Goal: Task Accomplishment & Management: Manage account settings

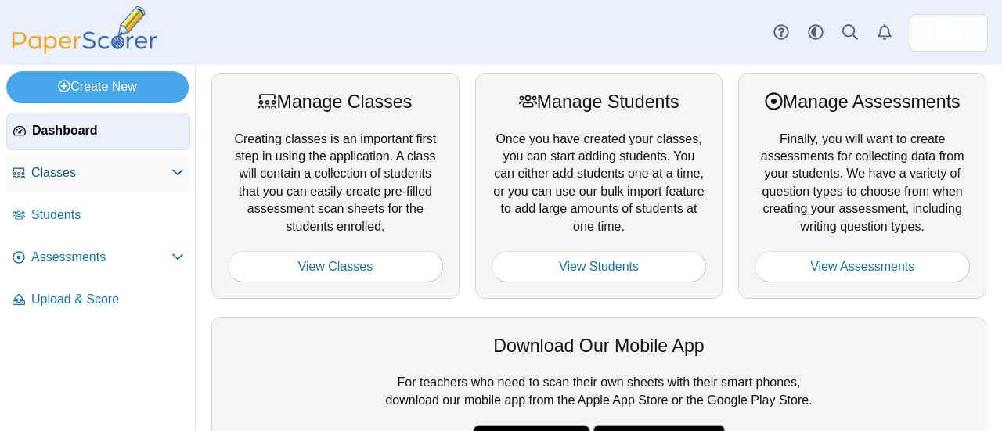
click at [72, 184] on link "Classes" at bounding box center [98, 174] width 184 height 38
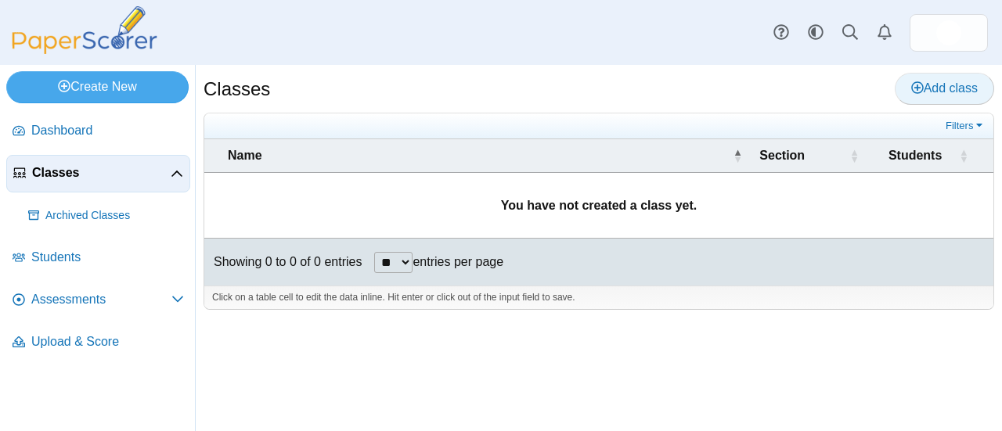
click at [913, 82] on use at bounding box center [917, 87] width 13 height 13
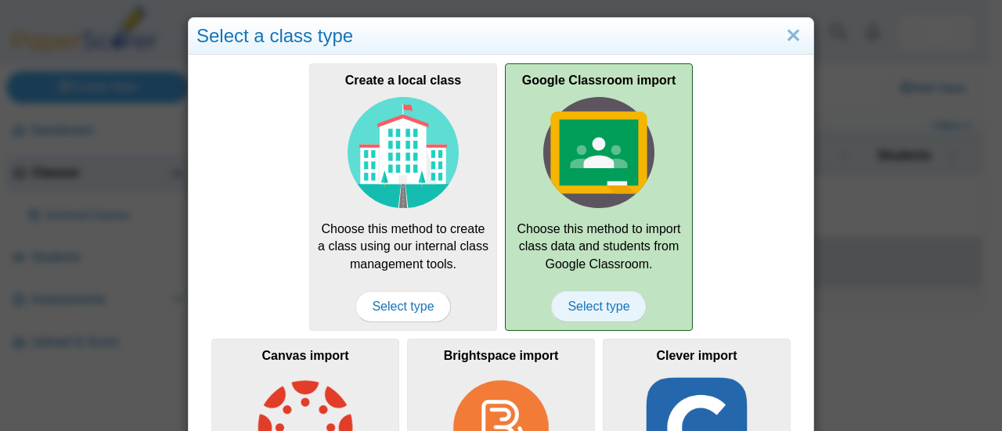
click at [589, 308] on span "Select type" at bounding box center [598, 306] width 95 height 31
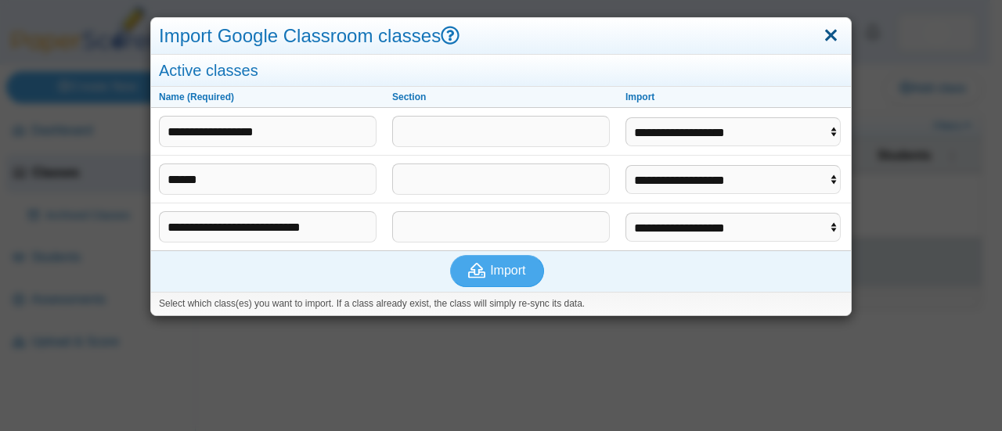
click at [820, 31] on link "Close" at bounding box center [831, 36] width 24 height 27
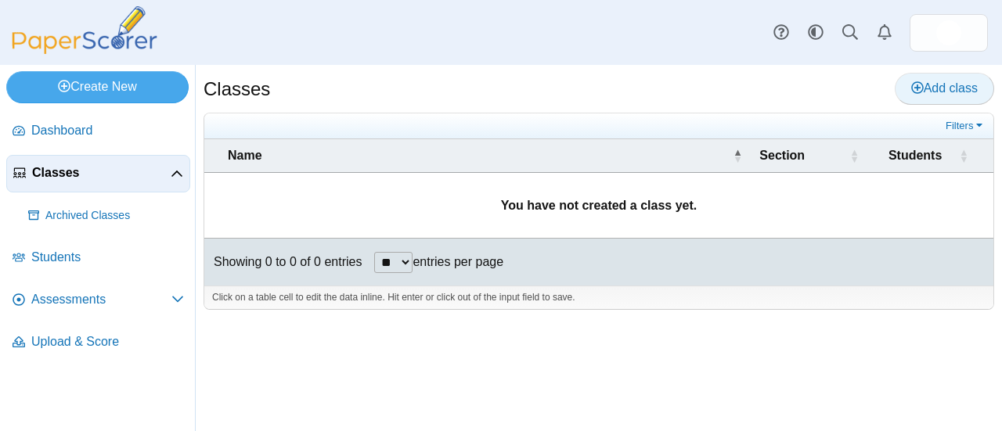
click at [935, 87] on span "Add class" at bounding box center [944, 87] width 67 height 13
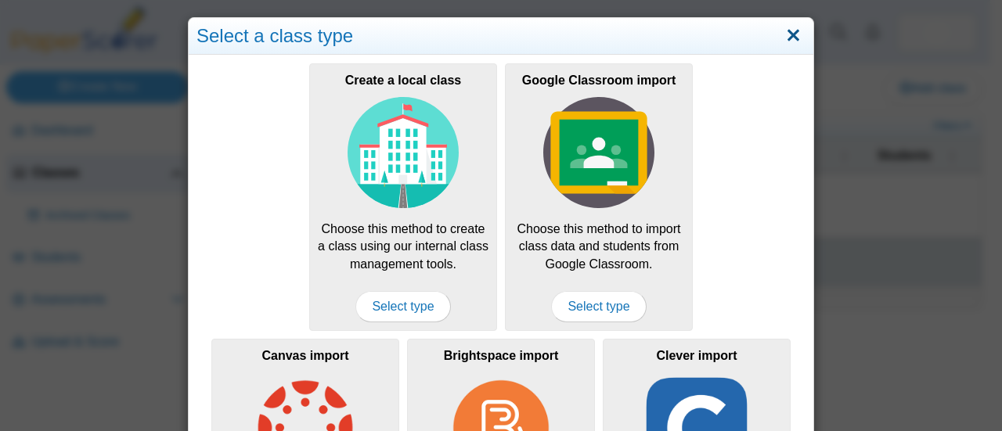
click at [784, 34] on link "Close" at bounding box center [793, 36] width 24 height 27
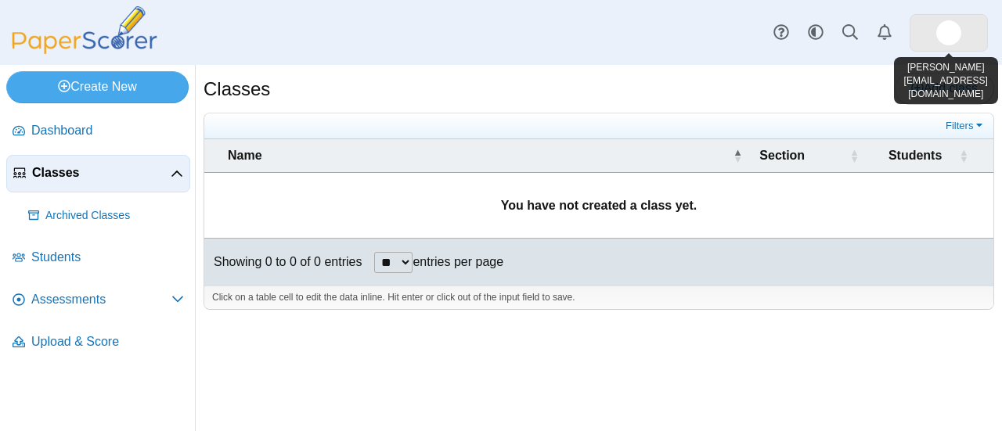
click at [970, 33] on link at bounding box center [949, 33] width 78 height 38
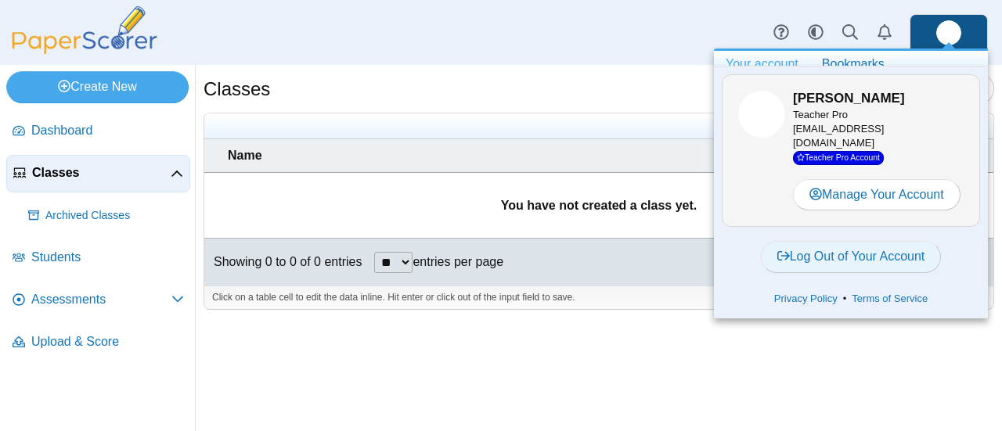
click at [881, 253] on link "Log Out of Your Account" at bounding box center [851, 256] width 181 height 31
